Goal: Find specific page/section

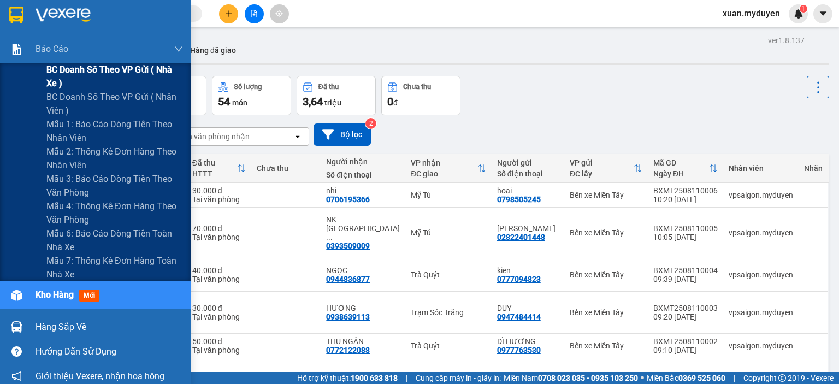
click at [90, 67] on span "BC doanh số theo VP gửi ( nhà xe )" at bounding box center [114, 76] width 137 height 27
